Goal: Transaction & Acquisition: Purchase product/service

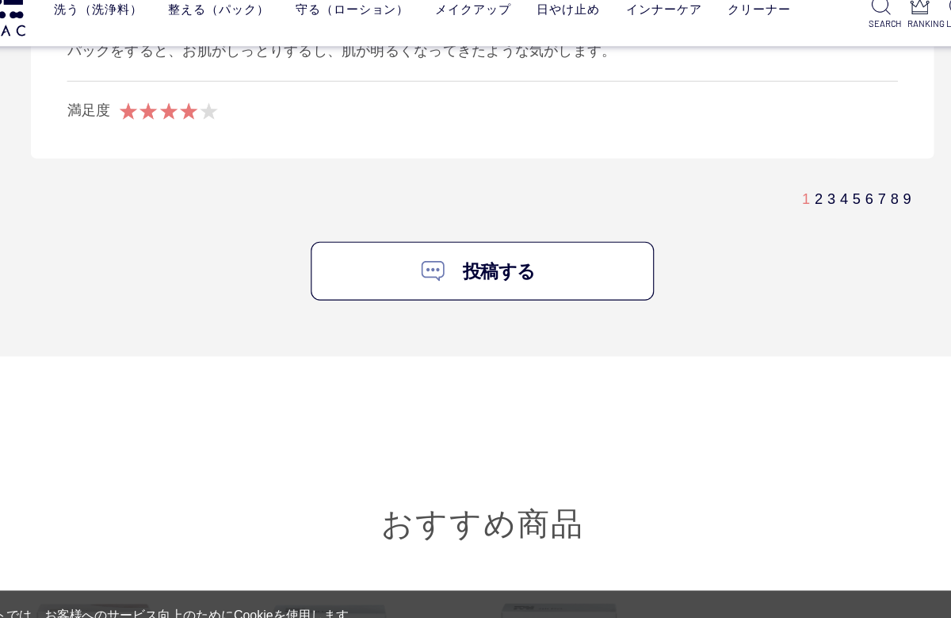
scroll to position [9495, 0]
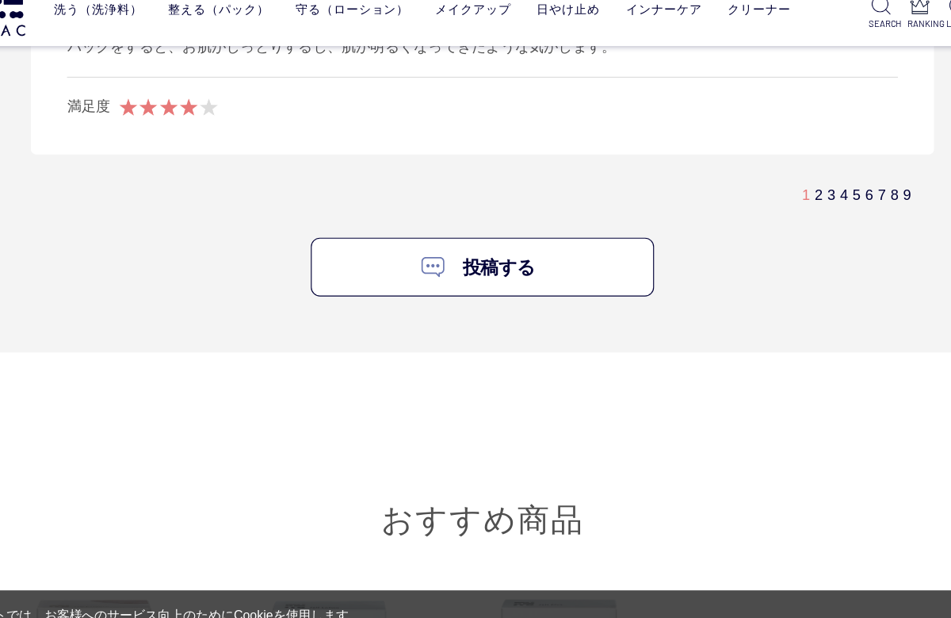
click at [768, 187] on link "2" at bounding box center [771, 193] width 7 height 13
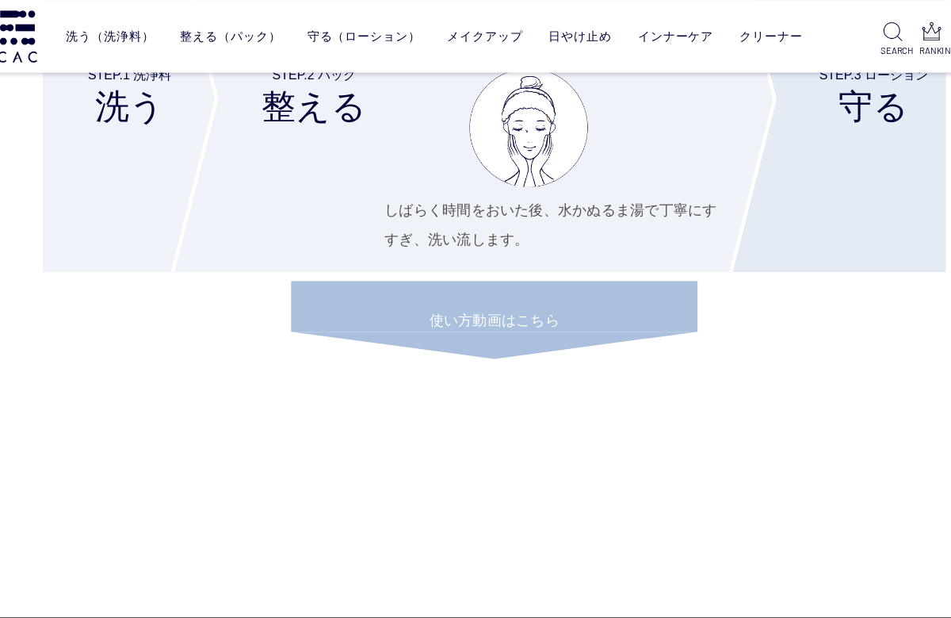
scroll to position [5855, 0]
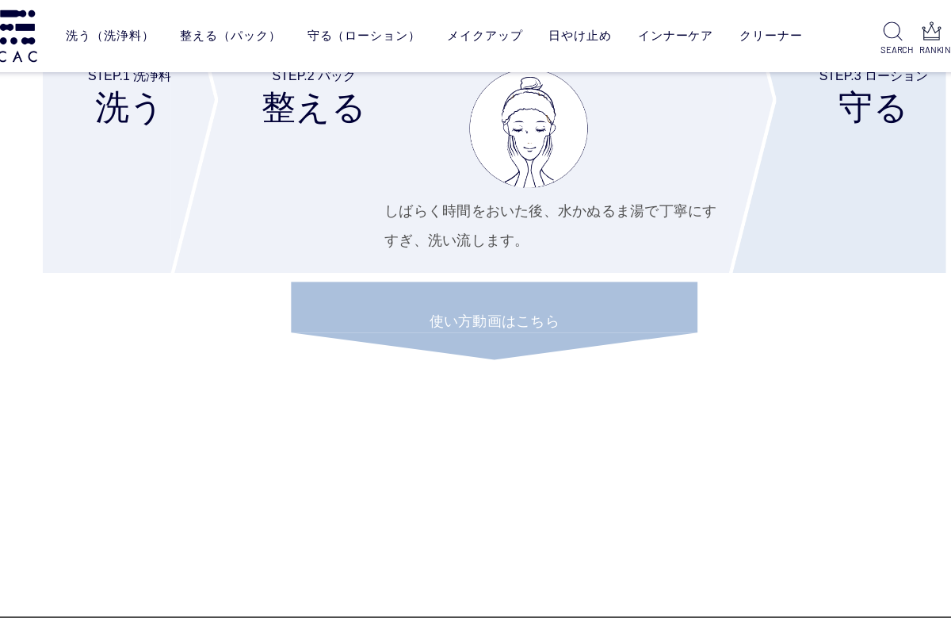
click at [411, 71] on link "フェイスカラー" at bounding box center [448, 64] width 78 height 13
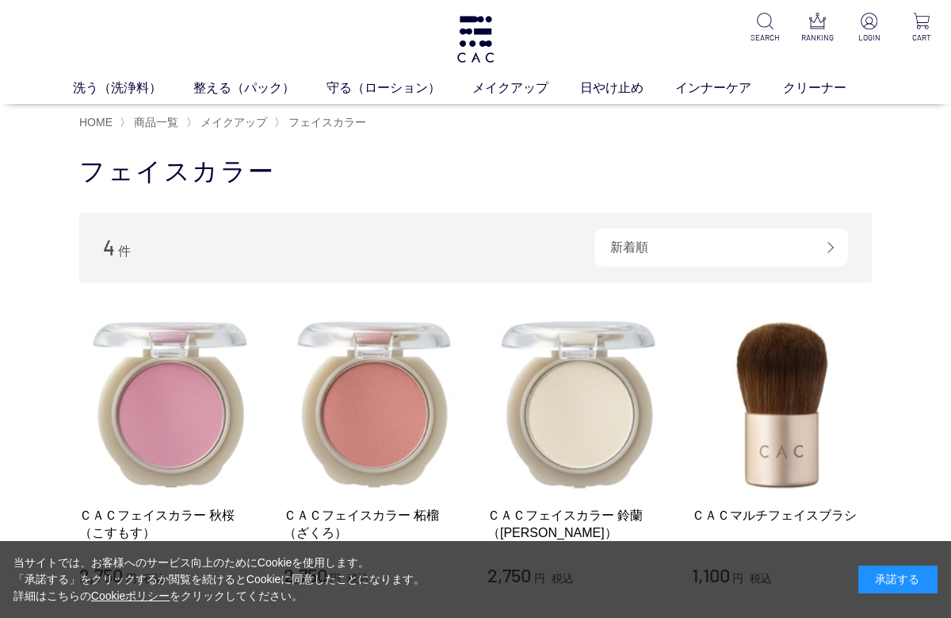
click at [622, 94] on link "日やけ止め" at bounding box center [627, 87] width 95 height 19
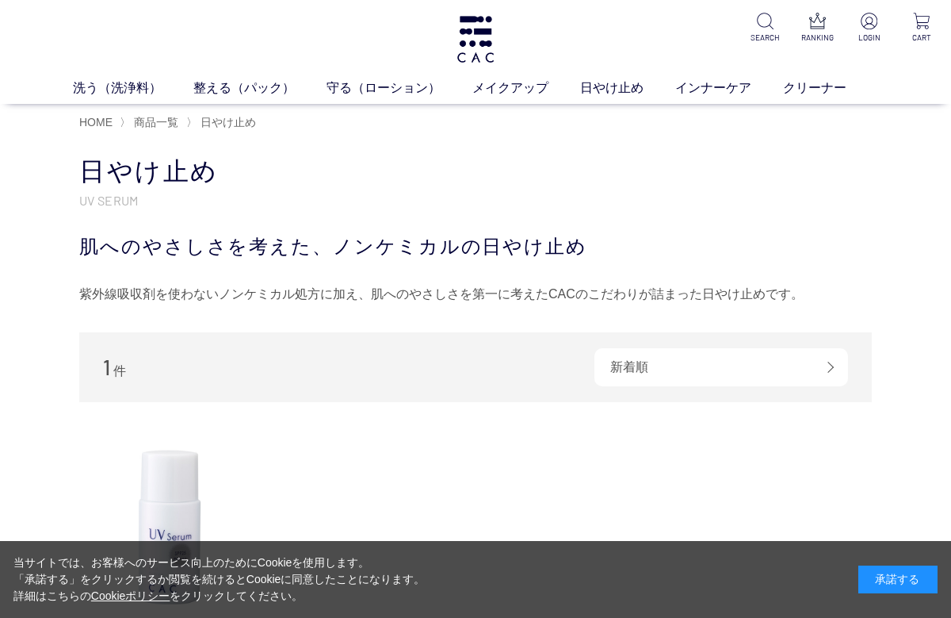
click at [732, 90] on link "インナーケア" at bounding box center [730, 87] width 108 height 19
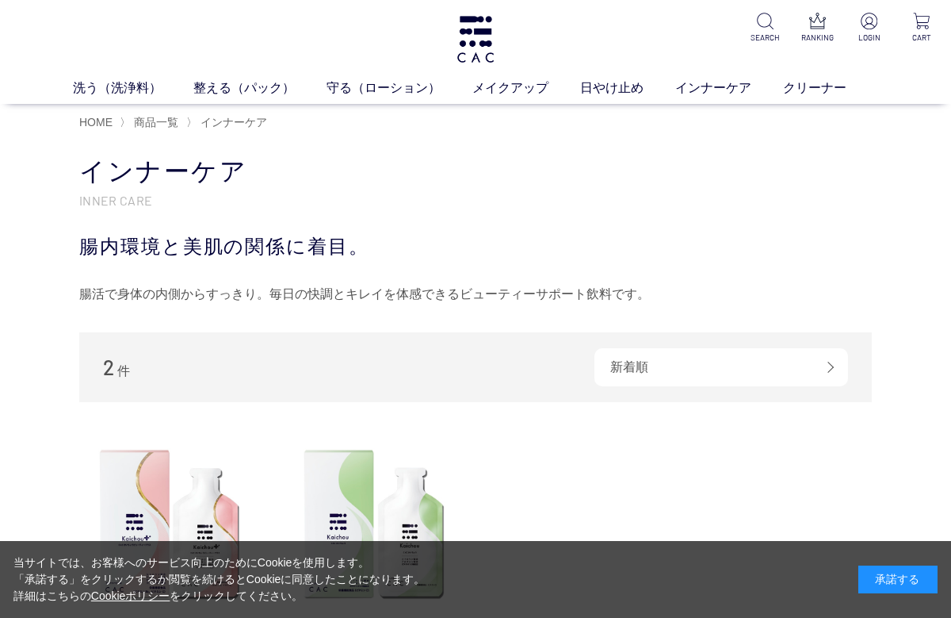
click at [239, 91] on link "整える（パック）" at bounding box center [259, 87] width 133 height 19
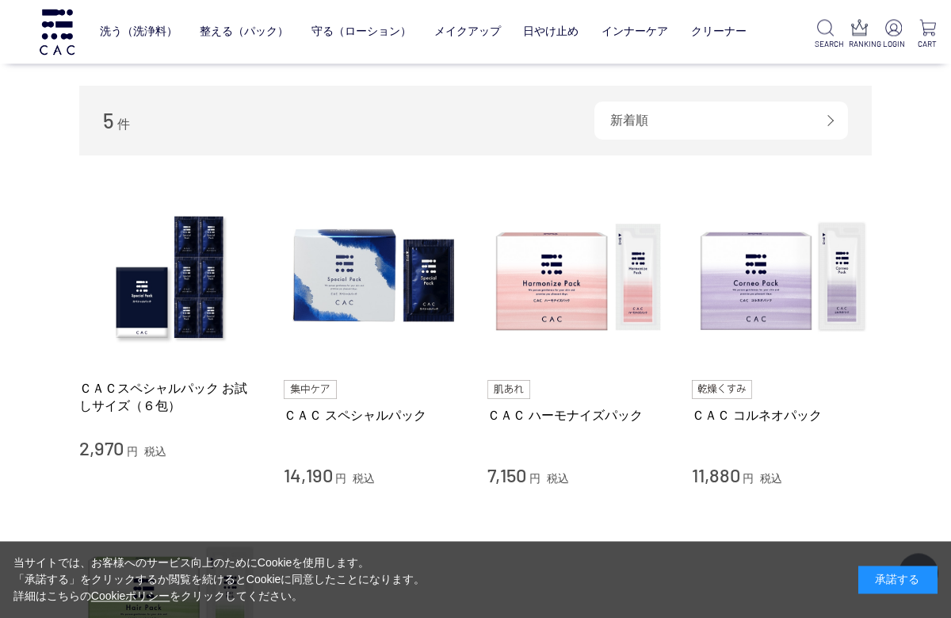
scroll to position [229, 0]
click at [894, 397] on div "買い物かご 買い物かご内の商品 買い物かごは空です... カテゴリから探す 商品一覧 スキンケア 洗う（洗浄料） 整える（パック） フェイスパック ヘアパック…" at bounding box center [476, 375] width 840 height 1106
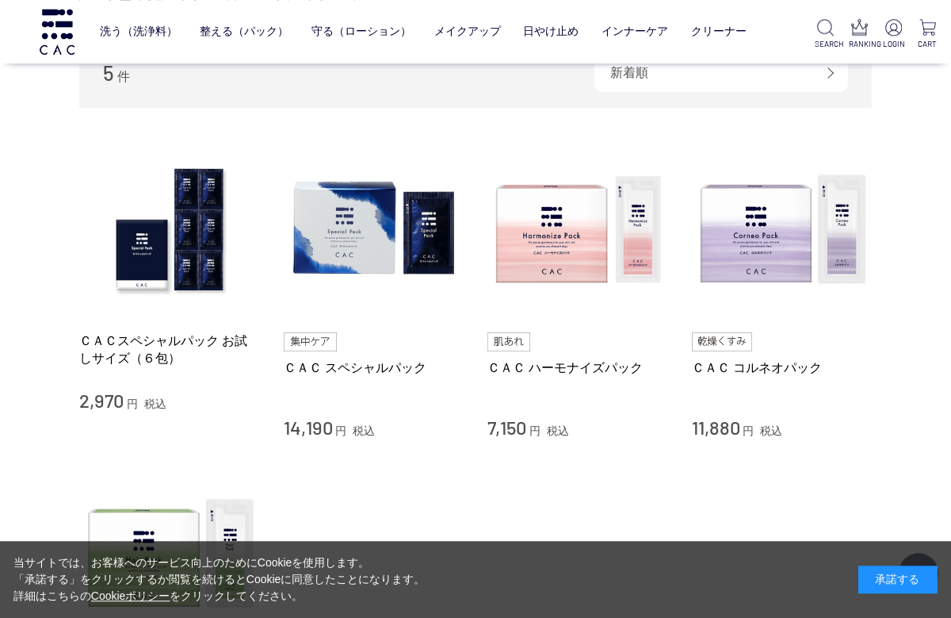
scroll to position [277, 0]
click at [191, 346] on link "ＣＡＣスペシャルパック お試しサイズ（６包）" at bounding box center [169, 349] width 181 height 34
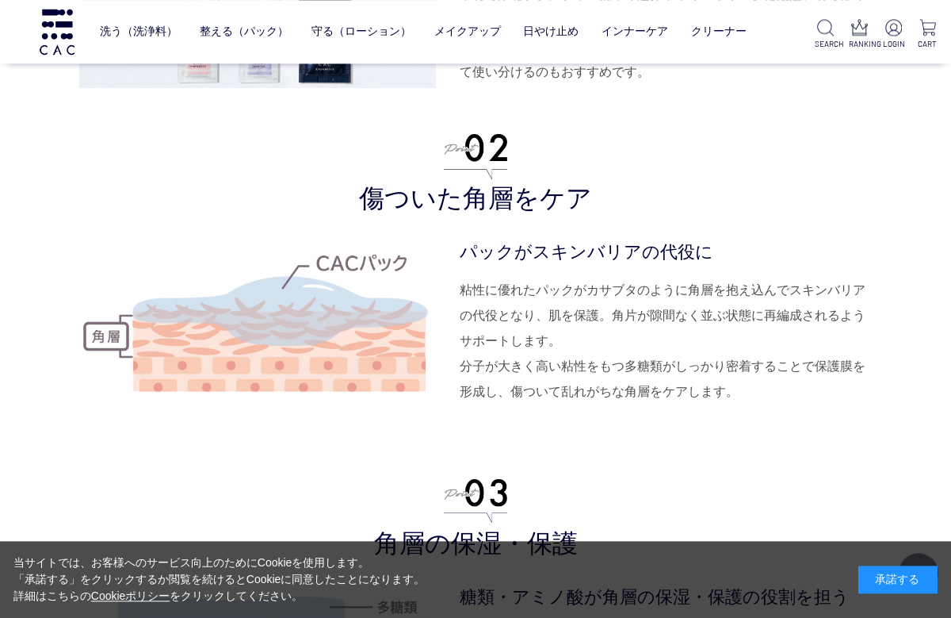
scroll to position [3561, 0]
